Goal: Find contact information: Find contact information

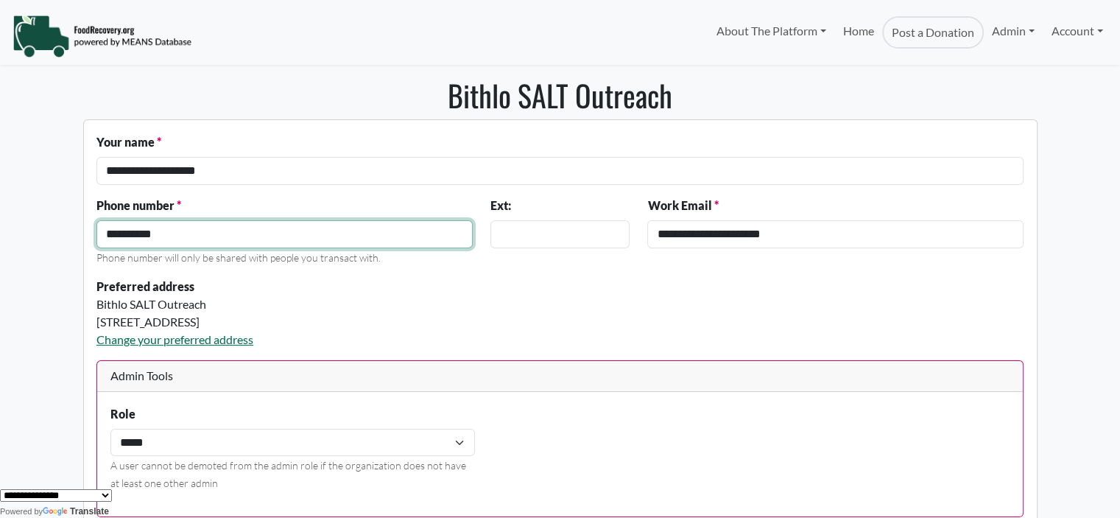
drag, startPoint x: 133, startPoint y: 234, endPoint x: 18, endPoint y: 234, distance: 114.1
click at [18, 234] on body "About The Platform How It Works FAQs Documentation Home Post a Donation Admin O…" at bounding box center [560, 259] width 1120 height 518
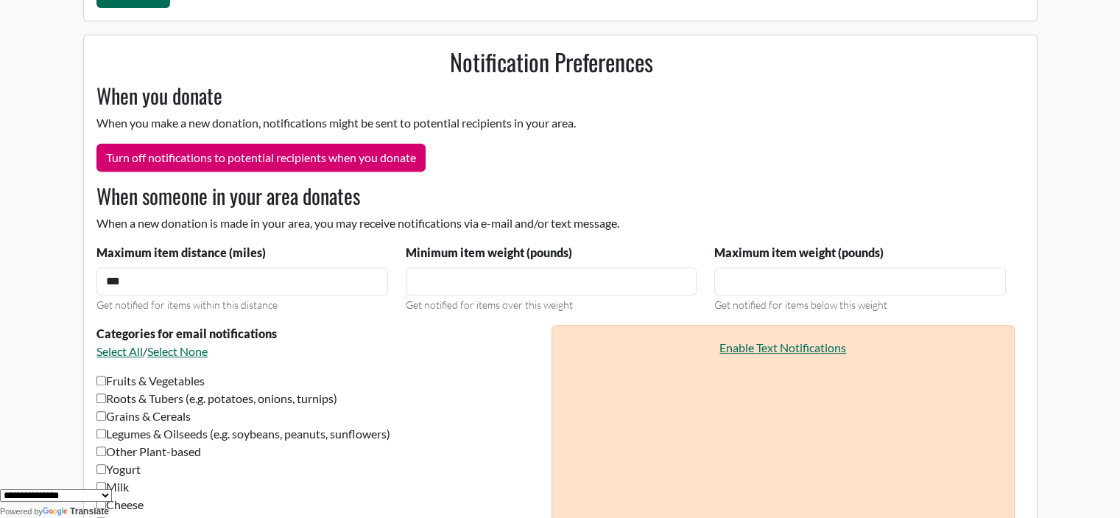
scroll to position [557, 0]
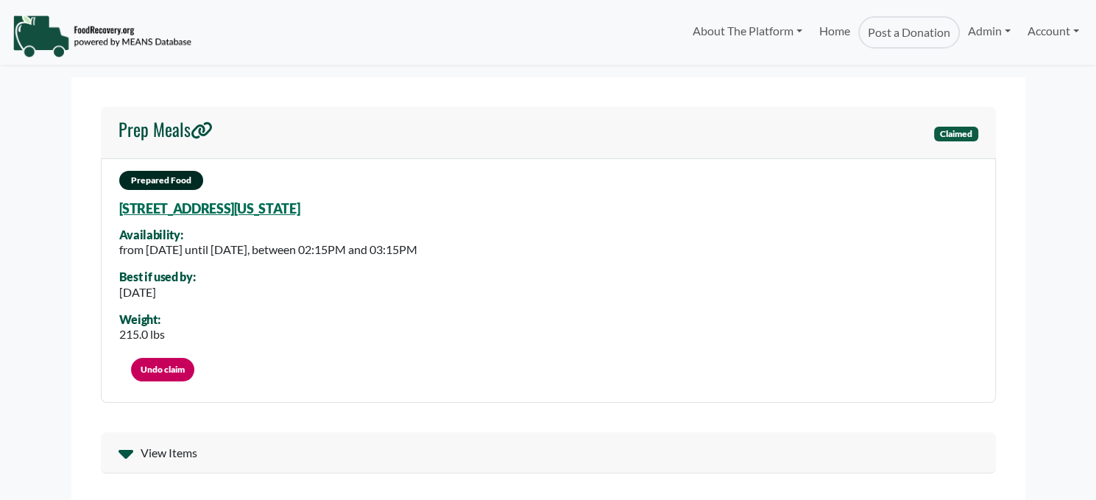
select select "Language Translate Widget"
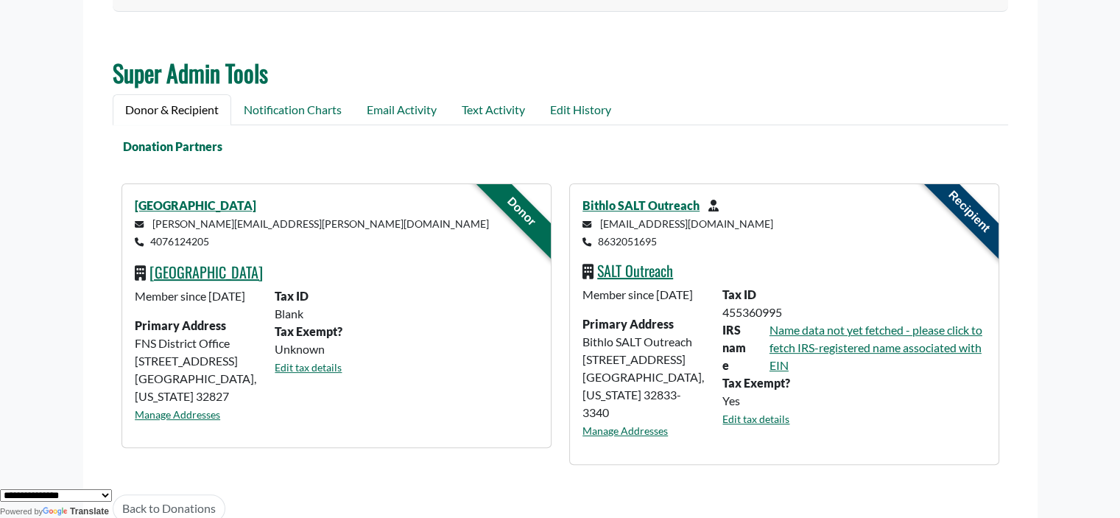
scroll to position [454, 0]
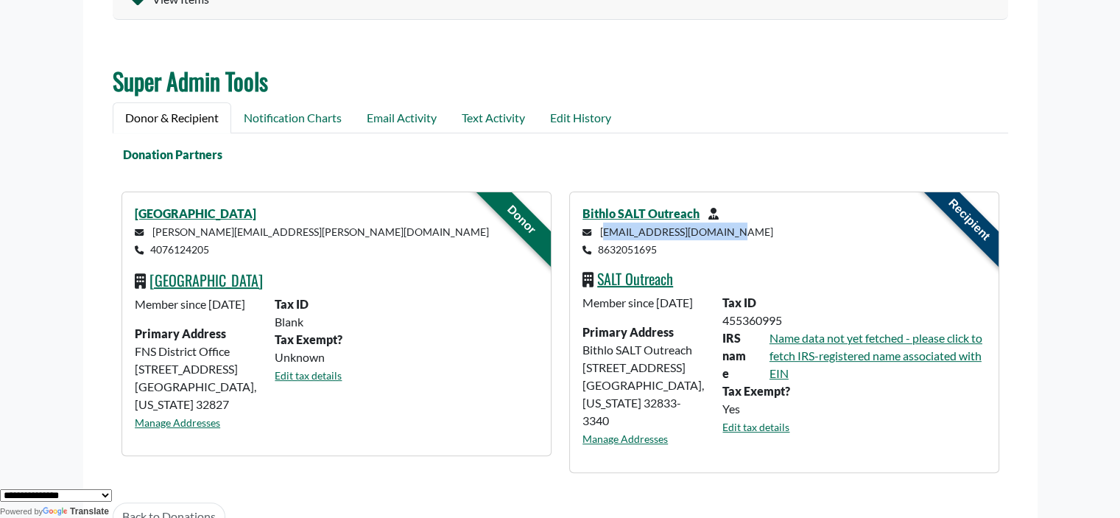
drag, startPoint x: 738, startPoint y: 237, endPoint x: 600, endPoint y: 230, distance: 137.9
click at [600, 230] on p "[EMAIL_ADDRESS][DOMAIN_NAME] 8632051695" at bounding box center [783, 239] width 403 height 35
copy small "[EMAIL_ADDRESS][DOMAIN_NAME]"
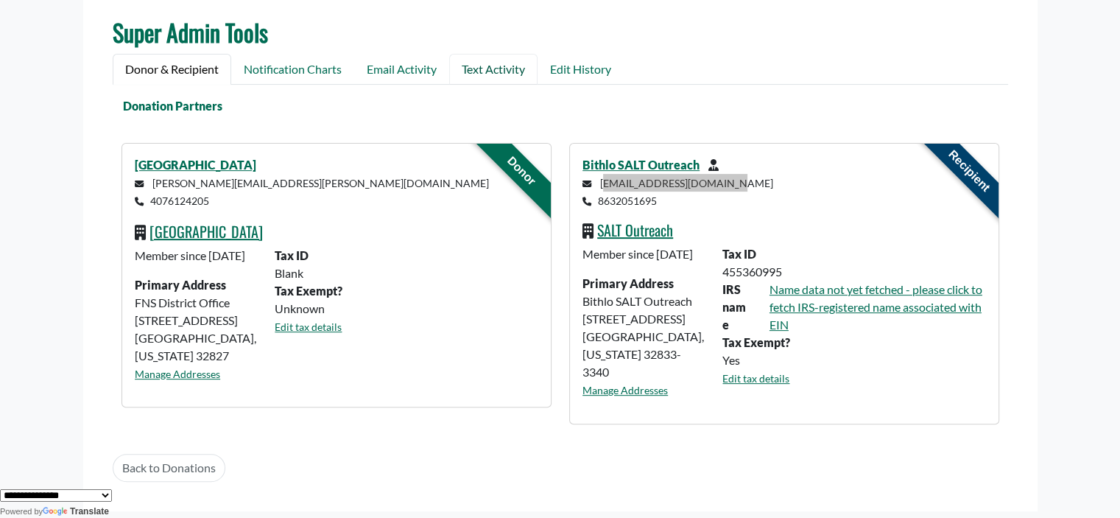
scroll to position [527, 0]
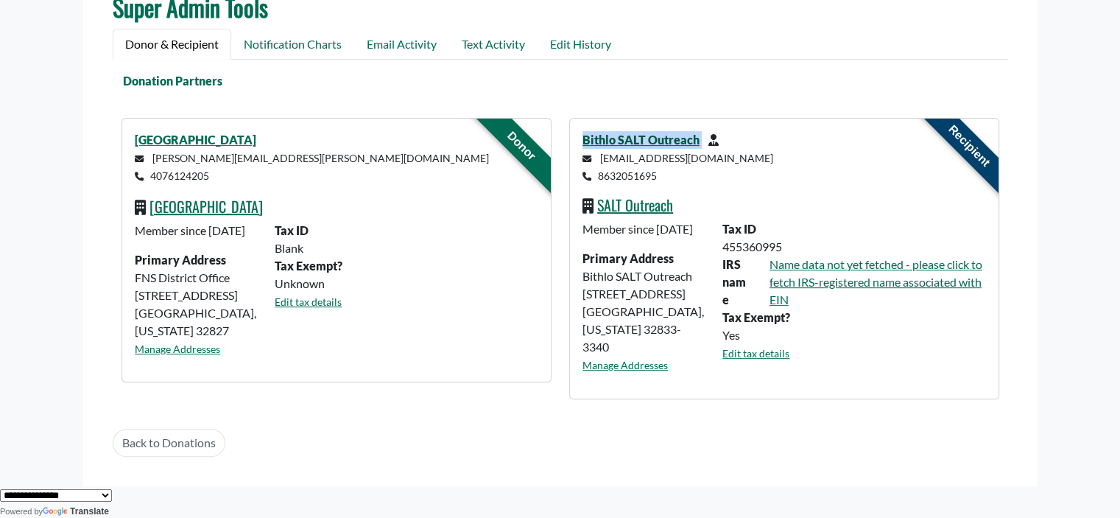
drag, startPoint x: 702, startPoint y: 135, endPoint x: 582, endPoint y: 135, distance: 120.7
click at [582, 135] on strong "Bithlo SALT Outreach" at bounding box center [645, 140] width 126 height 14
copy div "Bithlo SALT Outreach"
drag, startPoint x: 715, startPoint y: 152, endPoint x: 601, endPoint y: 158, distance: 114.3
click at [601, 158] on p "[EMAIL_ADDRESS][DOMAIN_NAME] 8632051695" at bounding box center [783, 166] width 403 height 35
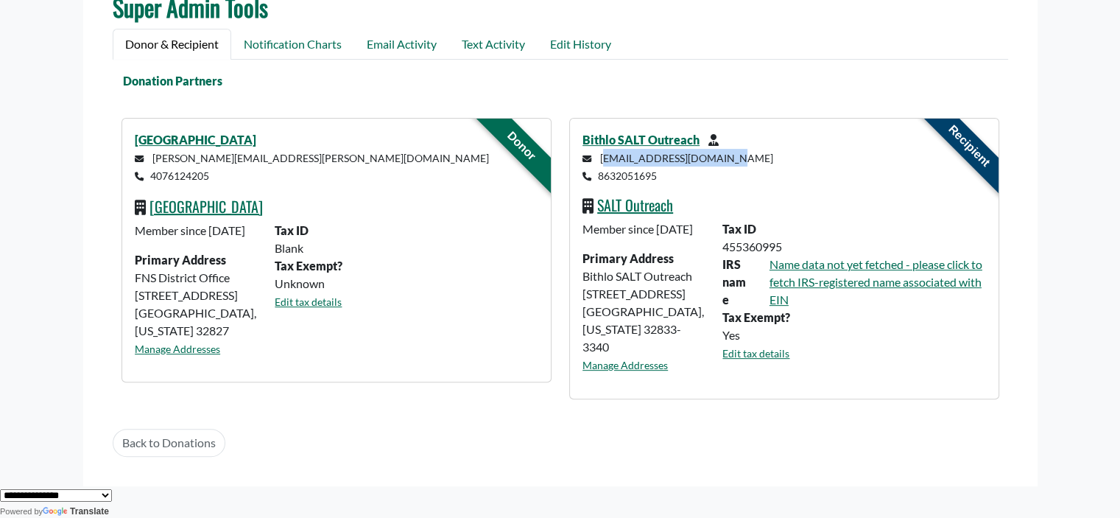
copy small "[EMAIL_ADDRESS][DOMAIN_NAME]"
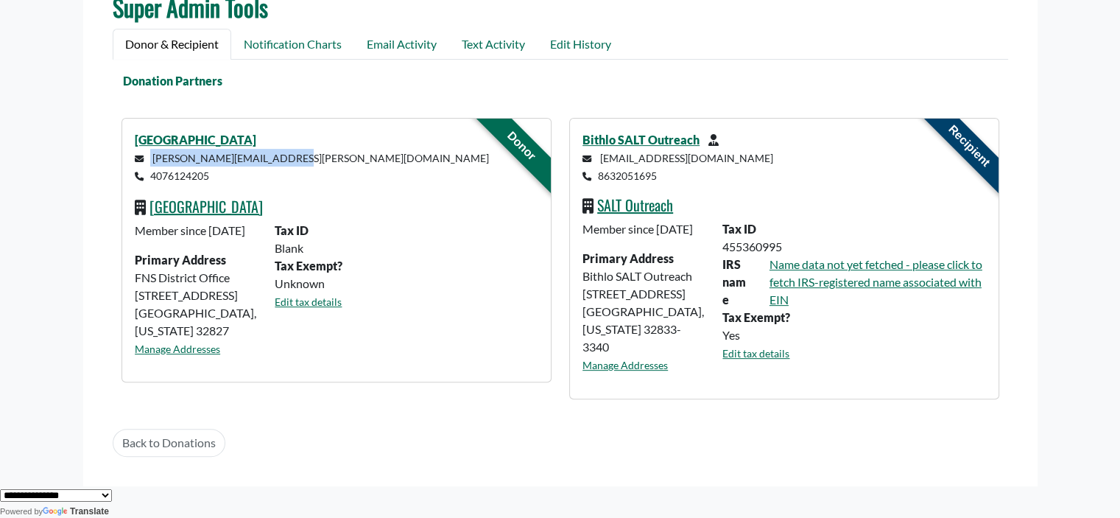
drag, startPoint x: 264, startPoint y: 155, endPoint x: 150, endPoint y: 155, distance: 114.1
click at [150, 155] on p "[PERSON_NAME][EMAIL_ADDRESS][PERSON_NAME][DOMAIN_NAME] 4076124205" at bounding box center [336, 166] width 403 height 35
copy small "[PERSON_NAME][EMAIL_ADDRESS][PERSON_NAME][DOMAIN_NAME]"
click at [364, 180] on p "[PERSON_NAME][EMAIL_ADDRESS][PERSON_NAME][DOMAIN_NAME] 4076124205" at bounding box center [336, 166] width 403 height 35
click at [191, 134] on link "[GEOGRAPHIC_DATA]" at bounding box center [195, 140] width 121 height 14
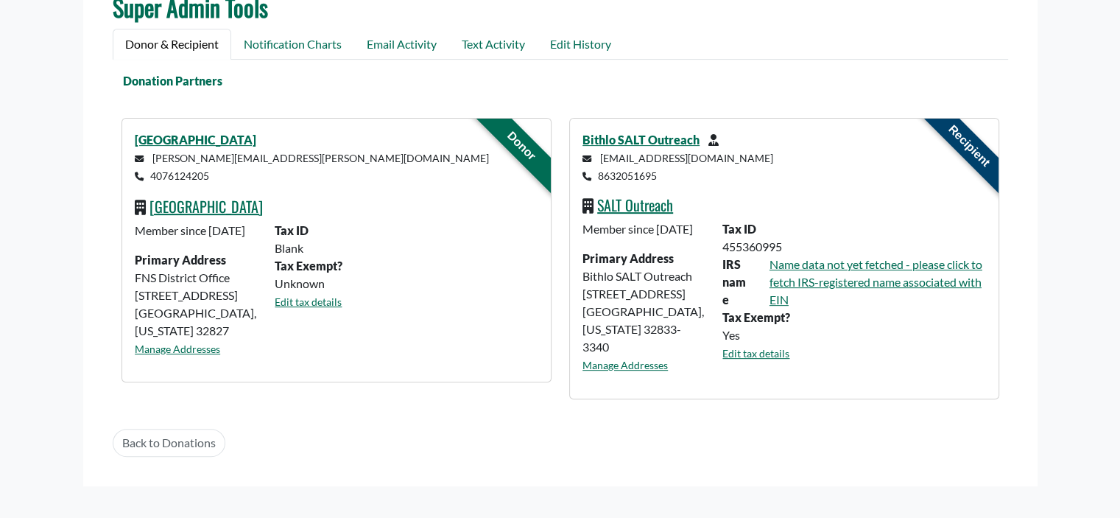
click at [657, 336] on div "Member since [DATE] Primary Address Bithlo SALT Outreach [STREET_ADDRESS][US_ST…" at bounding box center [644, 302] width 140 height 165
drag, startPoint x: 583, startPoint y: 310, endPoint x: 649, endPoint y: 339, distance: 72.2
click at [649, 339] on div "Member since [DATE] Primary Address Bithlo SALT Outreach [STREET_ADDRESS][US_ST…" at bounding box center [644, 302] width 140 height 165
copy div "[STREET_ADDRESS][US_STATE]"
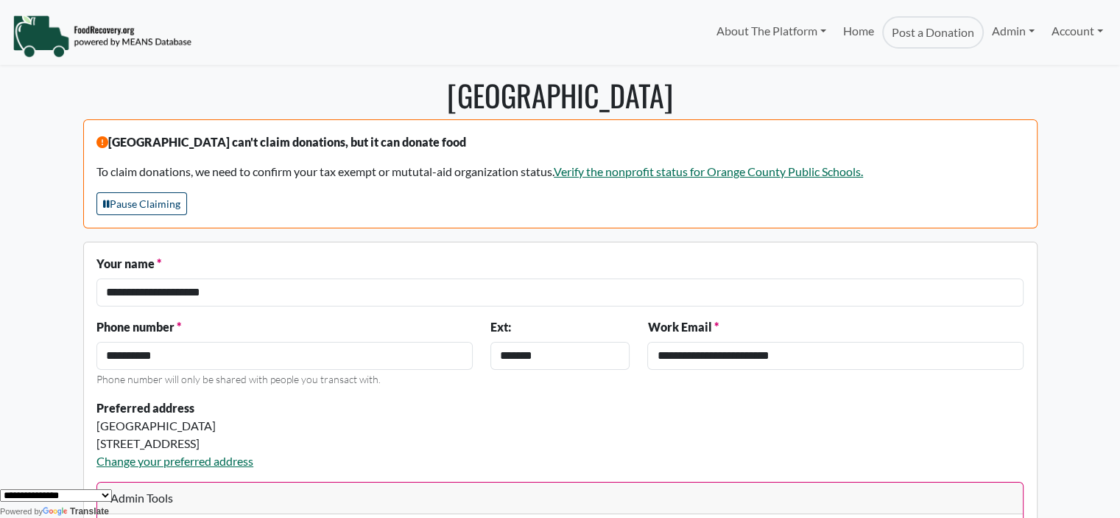
drag, startPoint x: 249, startPoint y: 431, endPoint x: 74, endPoint y: 426, distance: 175.3
copy div "Castleview Elementary 9131 Taborfield Ave, Orlando, FL, 32836-8912"
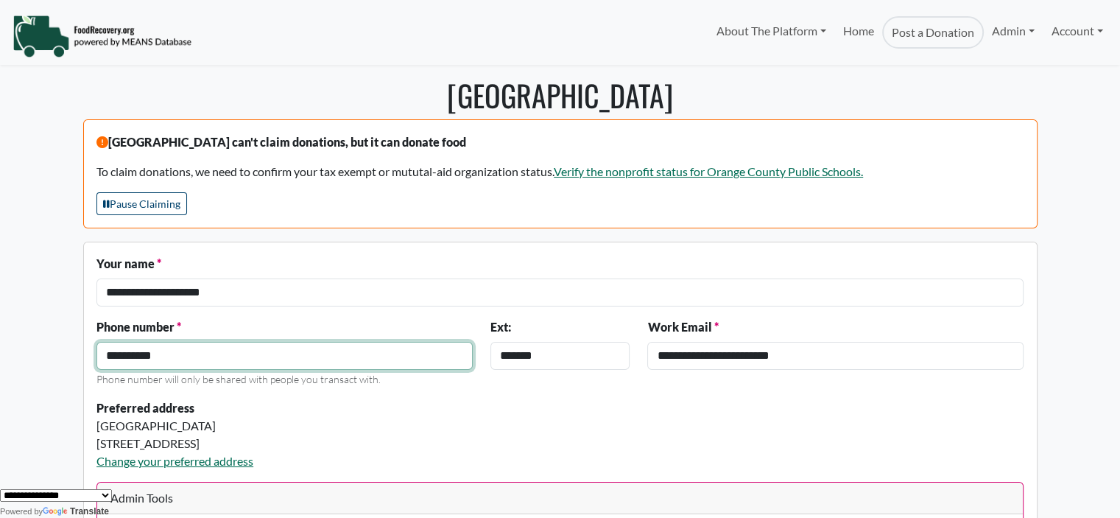
drag, startPoint x: 229, startPoint y: 363, endPoint x: 88, endPoint y: 365, distance: 140.6
click at [88, 365] on div "**********" at bounding box center [285, 352] width 394 height 69
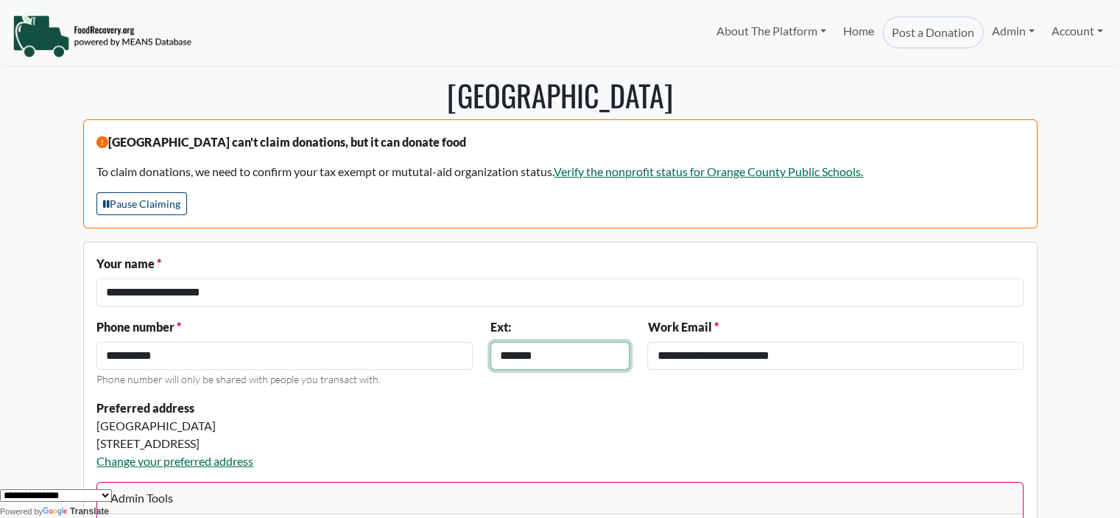
drag, startPoint x: 568, startPoint y: 354, endPoint x: 431, endPoint y: 350, distance: 137.7
click at [435, 350] on div "**********" at bounding box center [560, 358] width 945 height 81
